Goal: Task Accomplishment & Management: Manage account settings

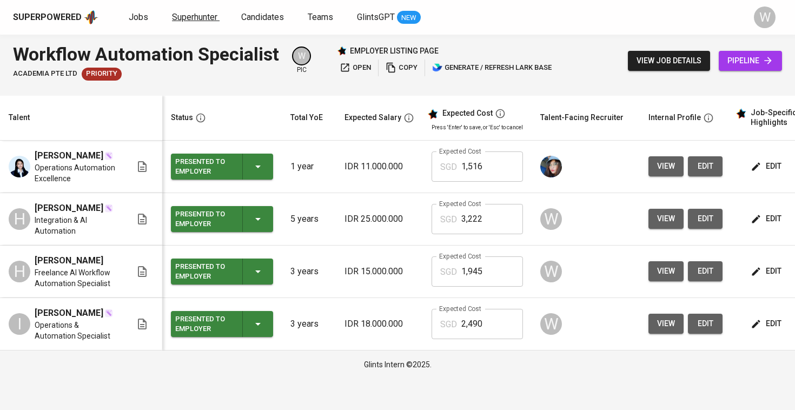
click at [192, 18] on span "Superhunter" at bounding box center [194, 17] width 45 height 10
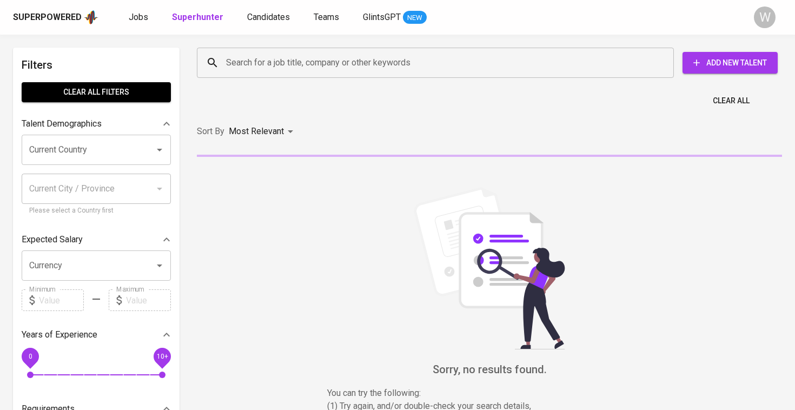
click at [236, 67] on input "Search for a job title, company or other keywords" at bounding box center [437, 62] width 429 height 21
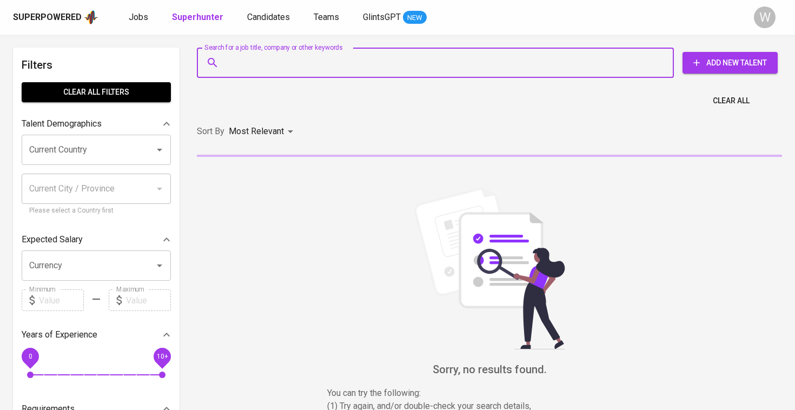
paste input "| [EMAIL_ADDRESS][DOMAIN_NAME] |"
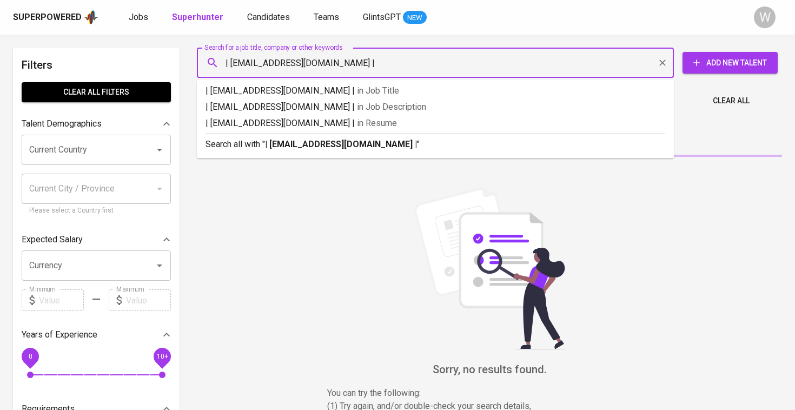
click at [232, 62] on input "| [EMAIL_ADDRESS][DOMAIN_NAME] |" at bounding box center [437, 62] width 429 height 21
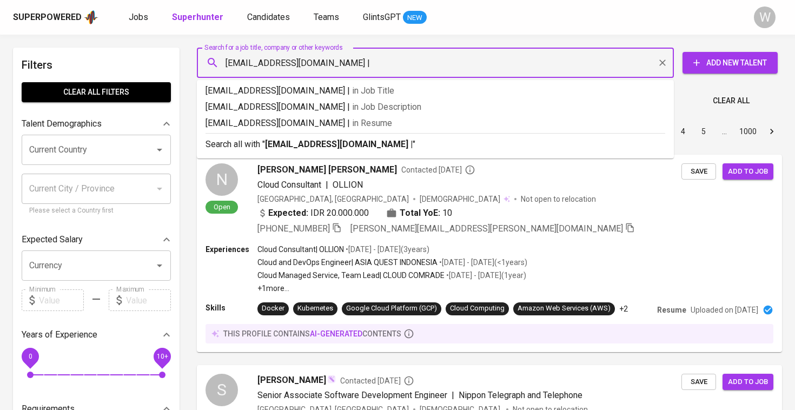
click at [360, 64] on input "[EMAIL_ADDRESS][DOMAIN_NAME] |" at bounding box center [437, 62] width 429 height 21
type input "[EMAIL_ADDRESS][DOMAIN_NAME]"
click at [333, 147] on b "[EMAIL_ADDRESS][DOMAIN_NAME]" at bounding box center [336, 144] width 143 height 10
click at [333, 146] on div "Sort By Most Relevant MOST_RELEVANT 1 2 3 4 5 … 1000" at bounding box center [489, 131] width 598 height 33
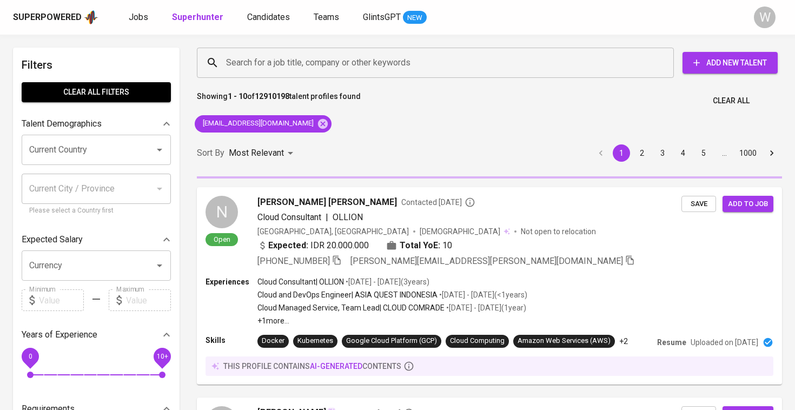
click at [333, 146] on div "Sort By Most Relevant MOST_RELEVANT 1 2 3 4 5 … 1000" at bounding box center [489, 153] width 598 height 33
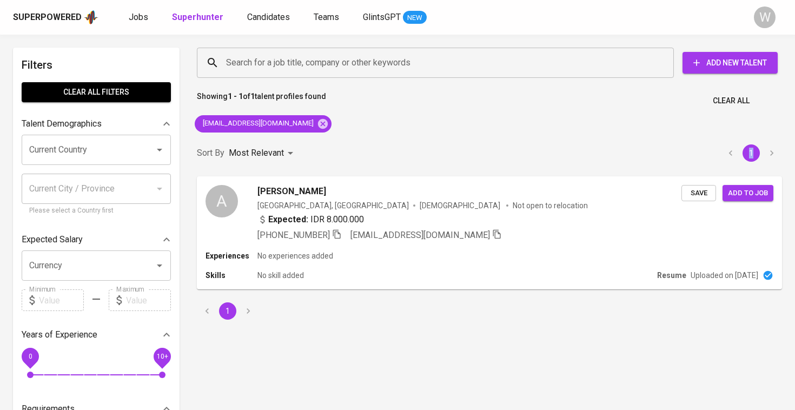
click at [333, 146] on div "Sort By Most Relevant MOST_RELEVANT 1" at bounding box center [489, 153] width 598 height 33
click at [320, 185] on span "[PERSON_NAME]" at bounding box center [291, 190] width 69 height 13
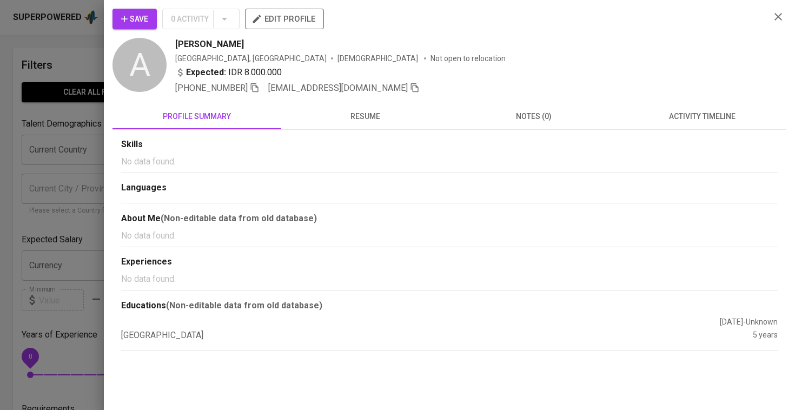
click at [131, 18] on span "Save" at bounding box center [134, 19] width 27 height 14
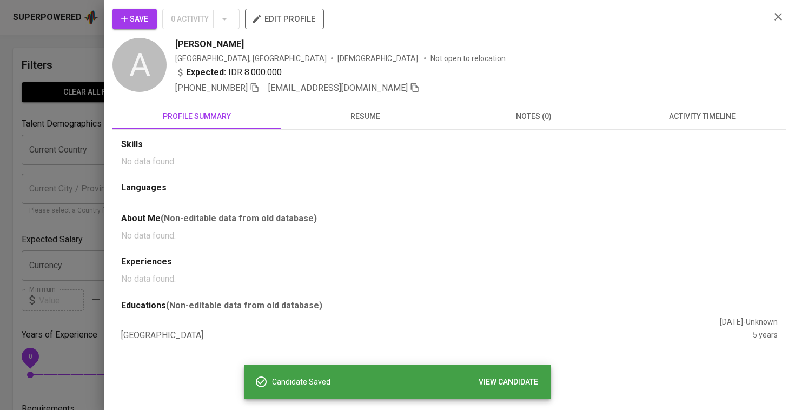
click at [62, 68] on div at bounding box center [397, 205] width 795 height 410
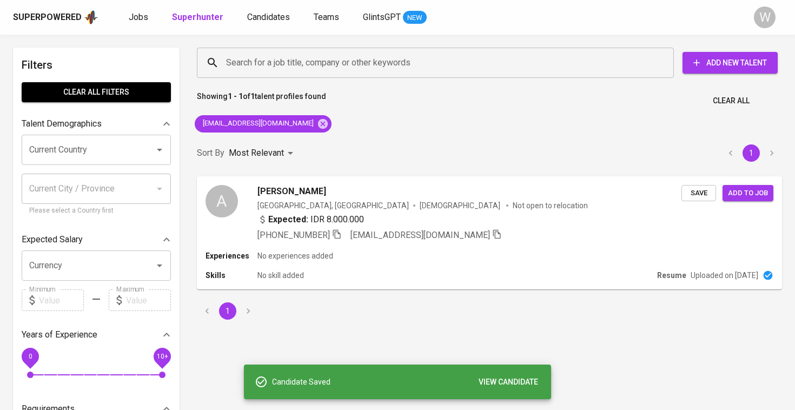
click at [258, 10] on div "Superpowered Jobs Superhunter Candidates Teams GlintsGPT NEW" at bounding box center [380, 17] width 734 height 16
click at [255, 21] on span "Candidates" at bounding box center [268, 17] width 43 height 10
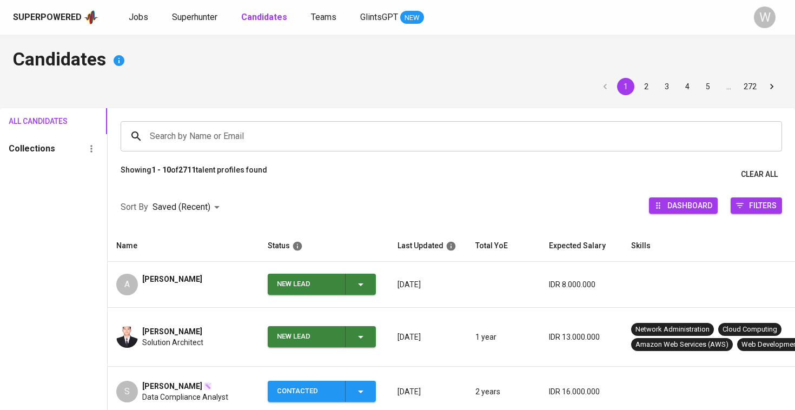
click at [370, 278] on span "New Lead" at bounding box center [321, 284] width 99 height 21
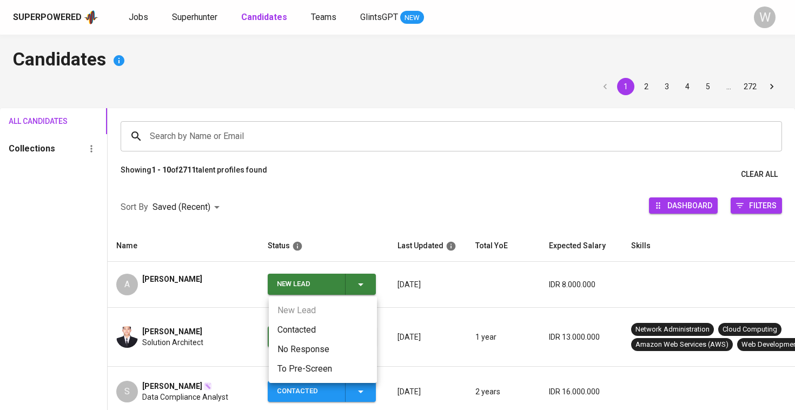
click at [303, 328] on li "Contacted" at bounding box center [323, 329] width 108 height 19
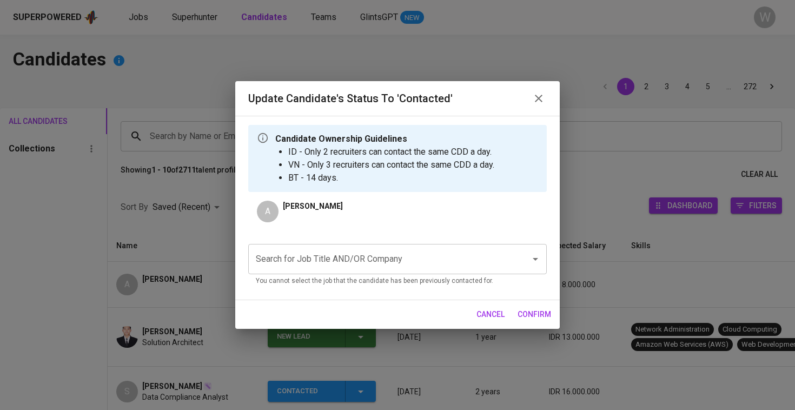
click at [336, 278] on p "You cannot select the job that the candidate has been previously contacted for." at bounding box center [397, 281] width 283 height 11
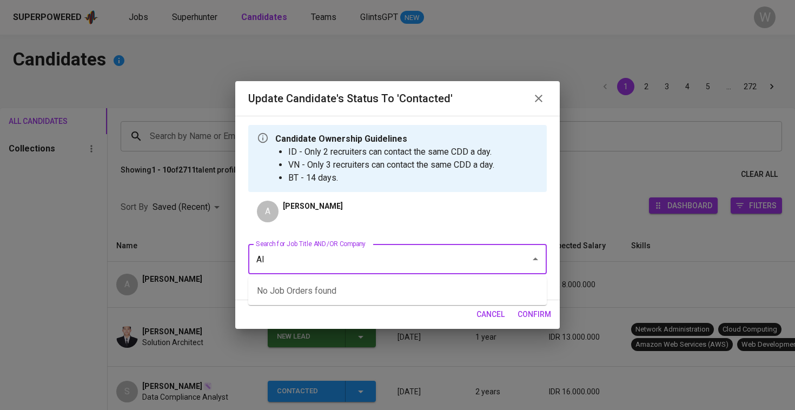
type input "A"
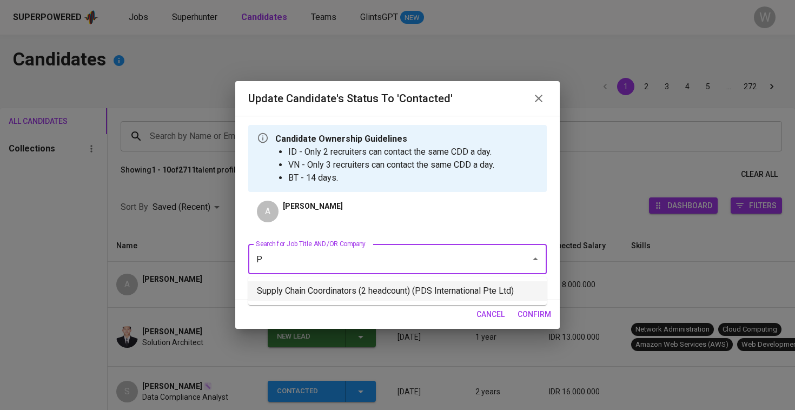
type input "P"
click at [310, 308] on div "cancel confirm" at bounding box center [397, 314] width 324 height 29
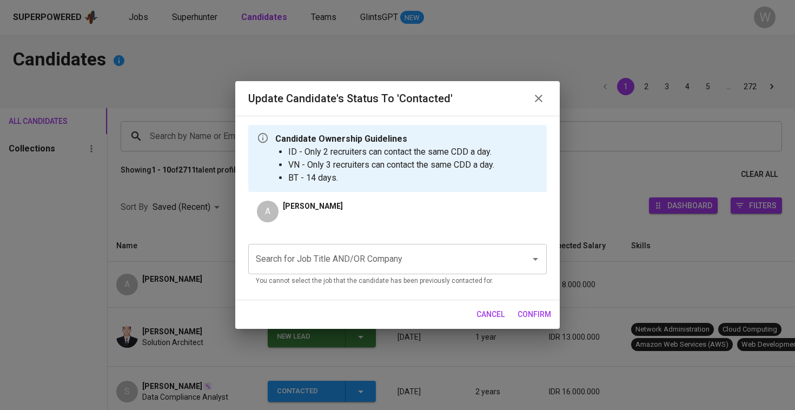
click at [456, 239] on div "Search for Job Title AND/OR Company Search for Job Title AND/OR Company You can…" at bounding box center [397, 263] width 298 height 56
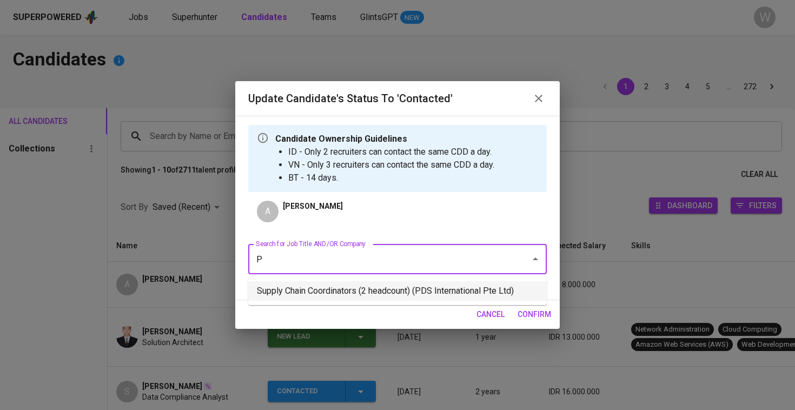
click at [430, 297] on li "Supply Chain Coordinators (2 headcount) (PDS International Pte Ltd)" at bounding box center [397, 290] width 298 height 19
type input "P"
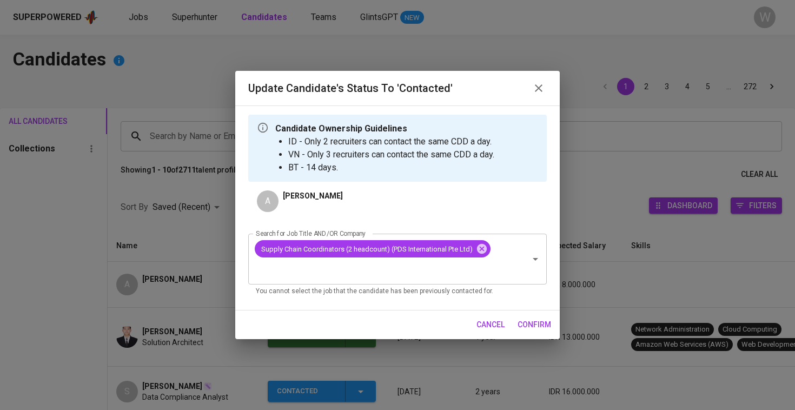
click at [522, 323] on span "confirm" at bounding box center [534, 325] width 34 height 14
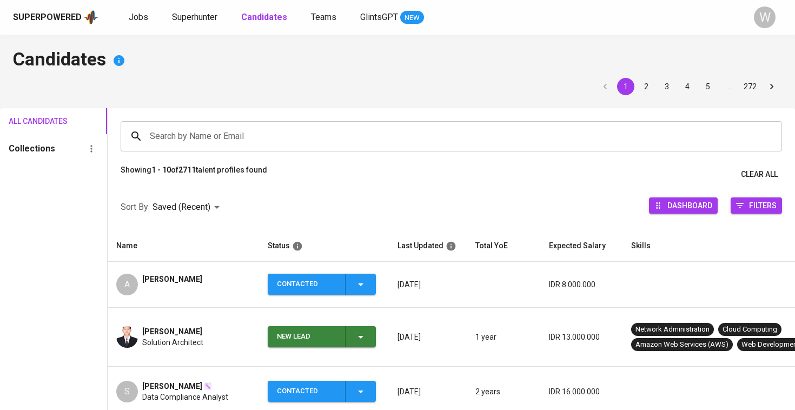
click at [338, 331] on div "New Lead" at bounding box center [322, 336] width 90 height 21
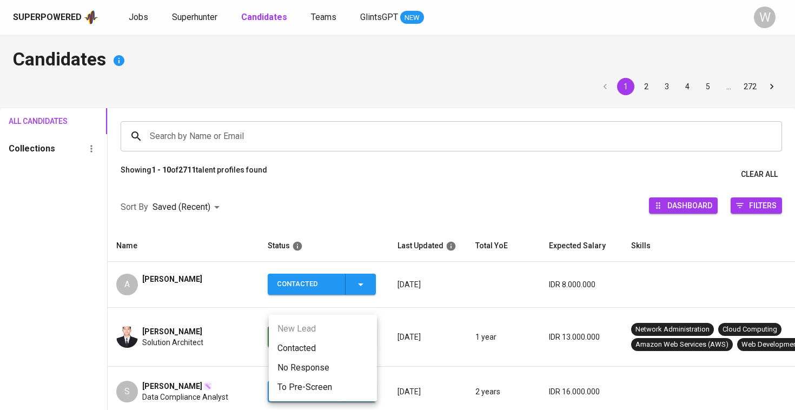
click at [306, 352] on li "Contacted" at bounding box center [323, 347] width 108 height 19
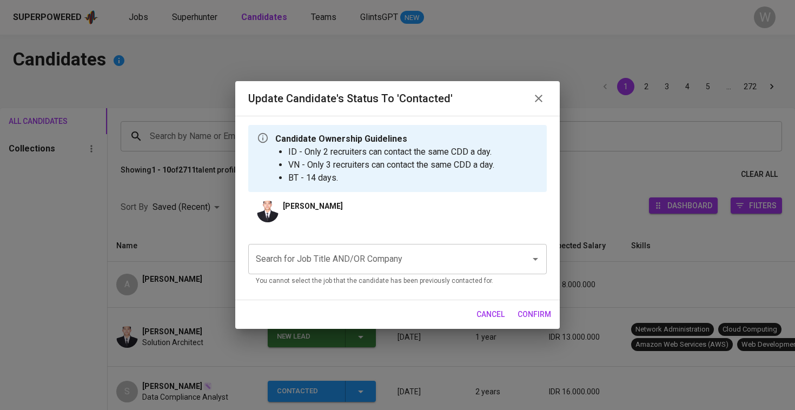
click at [287, 269] on input "Search for Job Title AND/OR Company" at bounding box center [382, 259] width 258 height 21
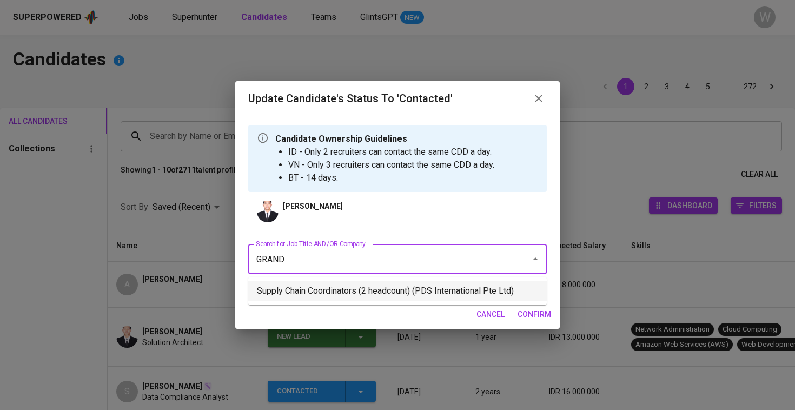
click at [296, 283] on li "Supply Chain Coordinators (2 headcount) (PDS International Pte Ltd)" at bounding box center [397, 290] width 298 height 19
type input "GRAND"
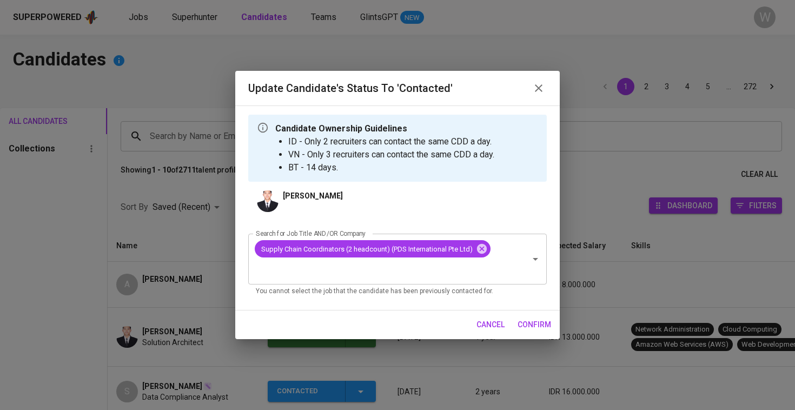
click at [523, 319] on span "confirm" at bounding box center [534, 325] width 34 height 14
